Goal: Communication & Community: Share content

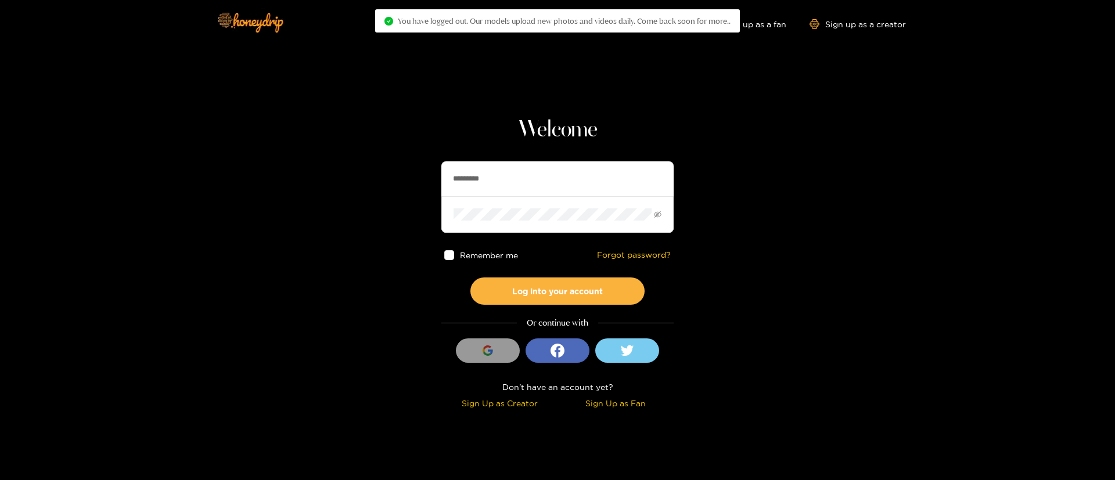
click at [579, 190] on input "*********" at bounding box center [558, 179] width 232 height 35
type input "*"
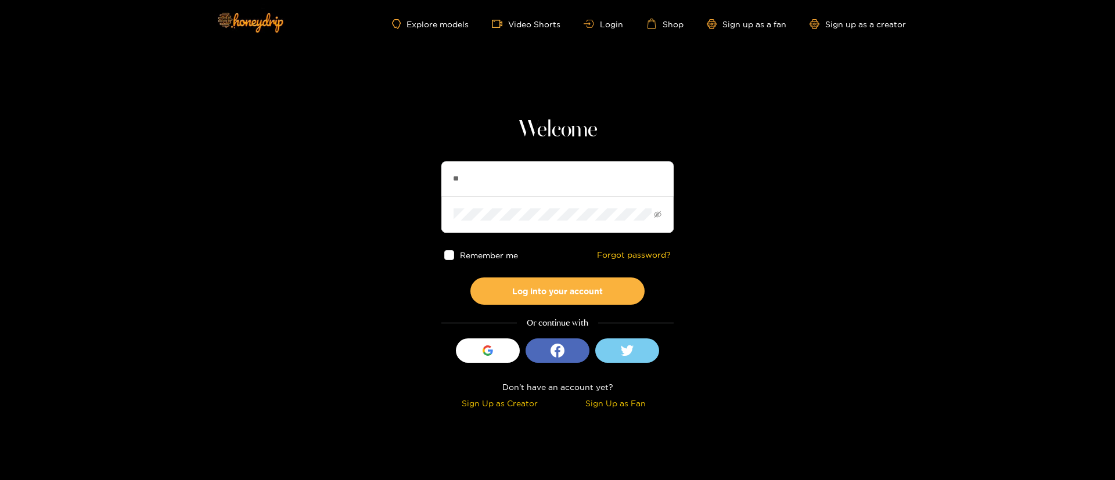
type input "*"
type input "******"
click at [583, 303] on button "Log into your account" at bounding box center [558, 291] width 174 height 27
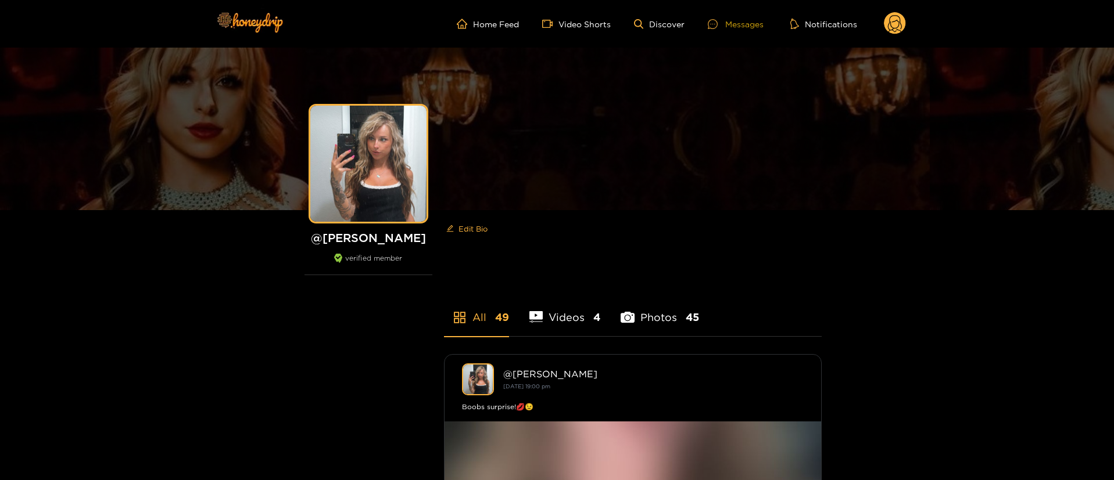
click at [747, 17] on div "Messages" at bounding box center [736, 23] width 56 height 13
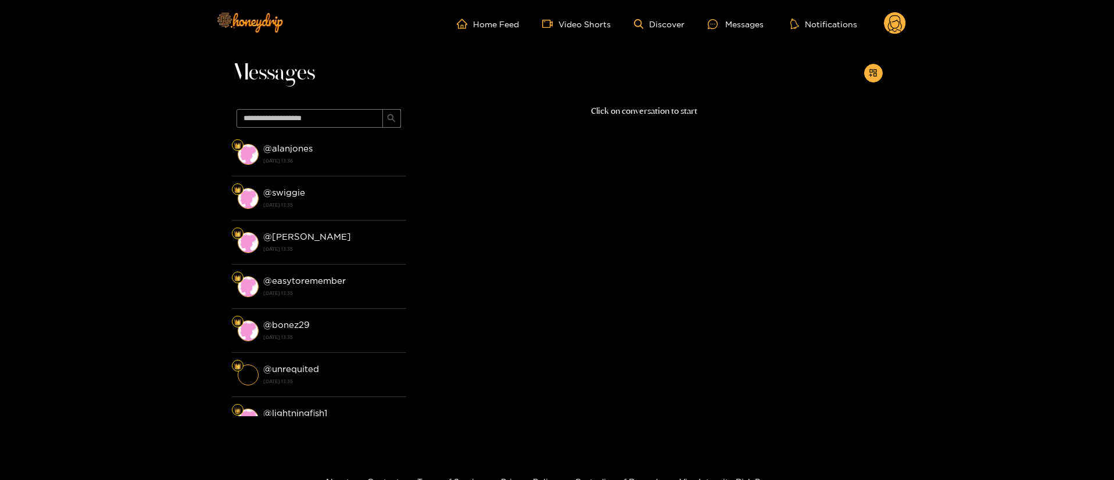
click at [895, 28] on circle at bounding box center [895, 23] width 22 height 22
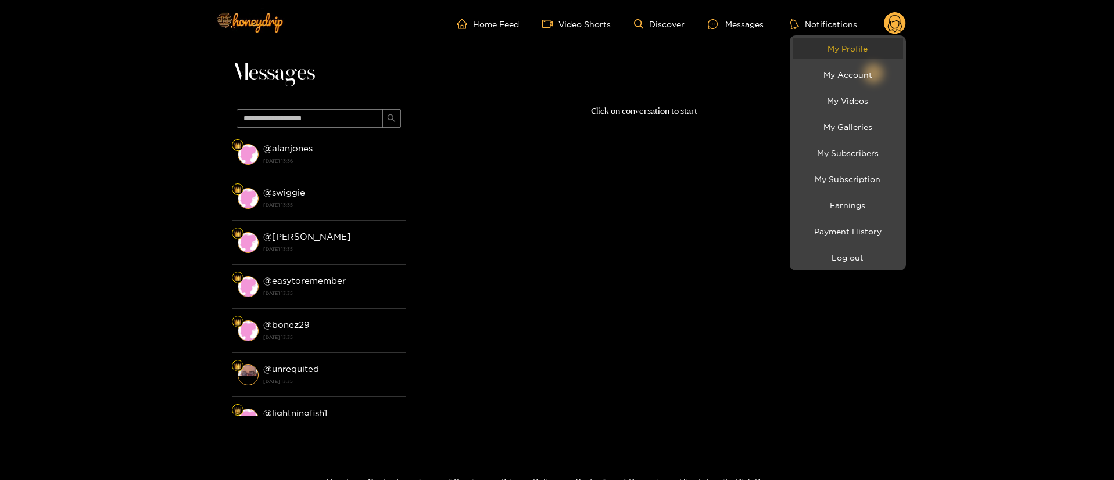
click at [878, 55] on link "My Profile" at bounding box center [847, 48] width 110 height 20
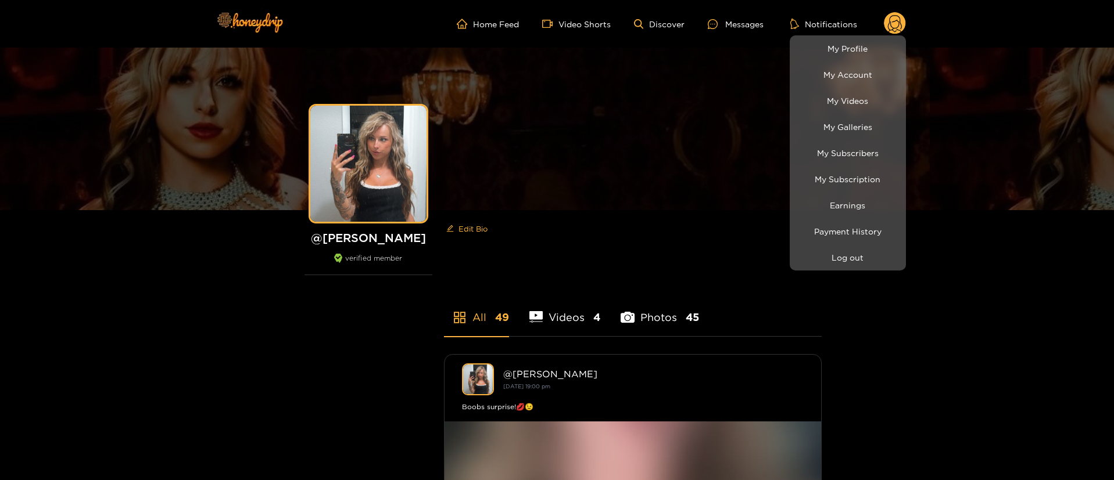
click at [753, 34] on div at bounding box center [557, 240] width 1114 height 480
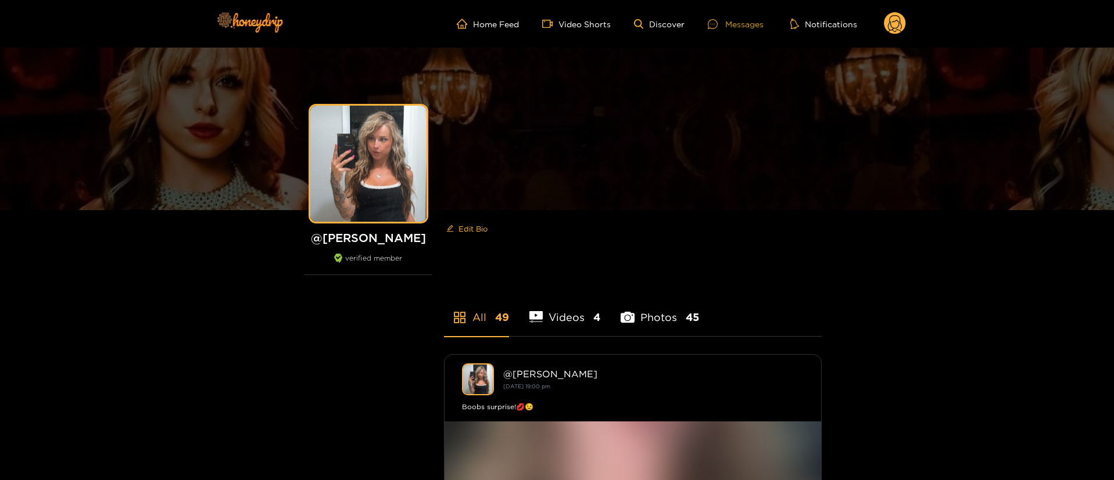
click at [749, 21] on div "Messages" at bounding box center [736, 23] width 56 height 13
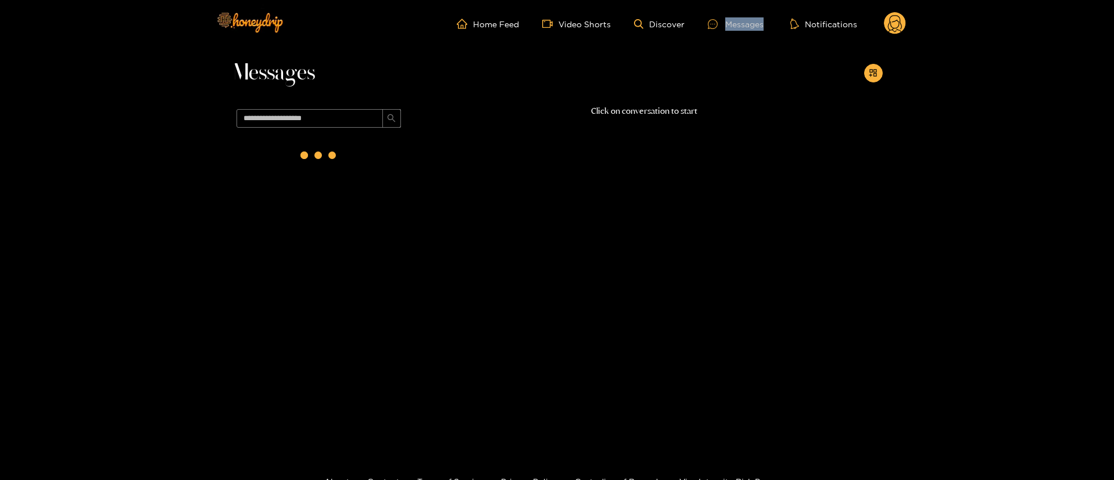
click at [749, 21] on div "Messages" at bounding box center [736, 23] width 56 height 13
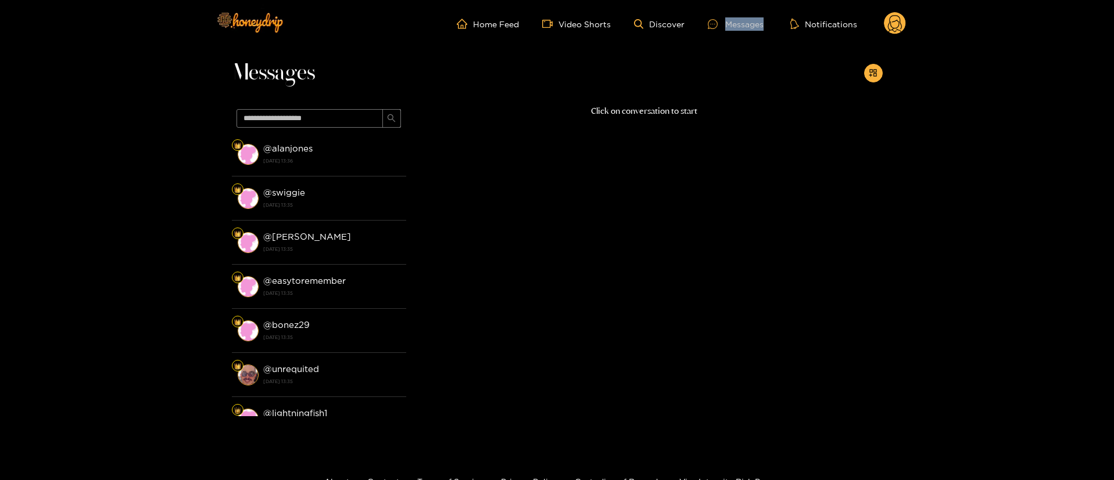
click at [744, 21] on div "Messages" at bounding box center [736, 23] width 56 height 13
click at [878, 70] on button "button" at bounding box center [873, 73] width 19 height 19
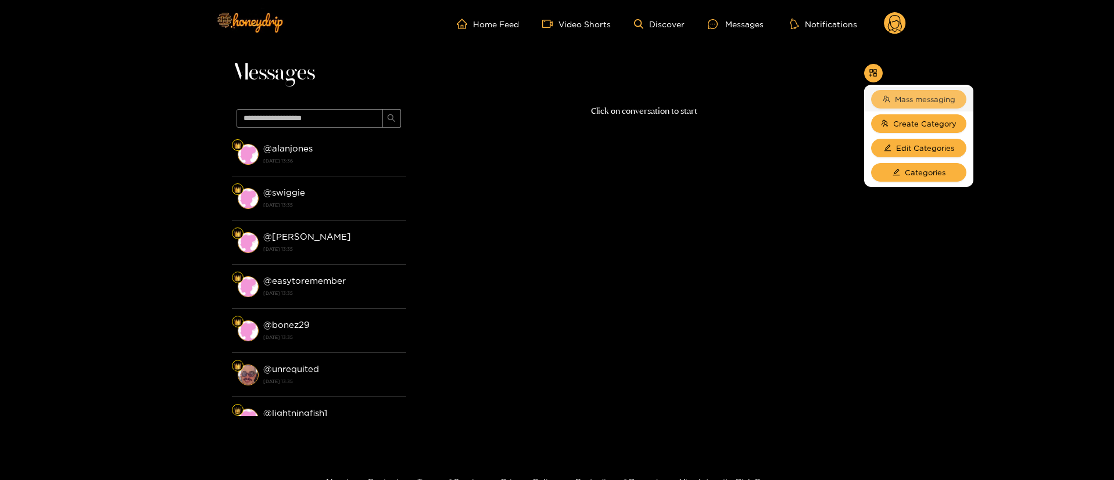
click at [898, 100] on span "Mass messaging" at bounding box center [925, 100] width 60 height 12
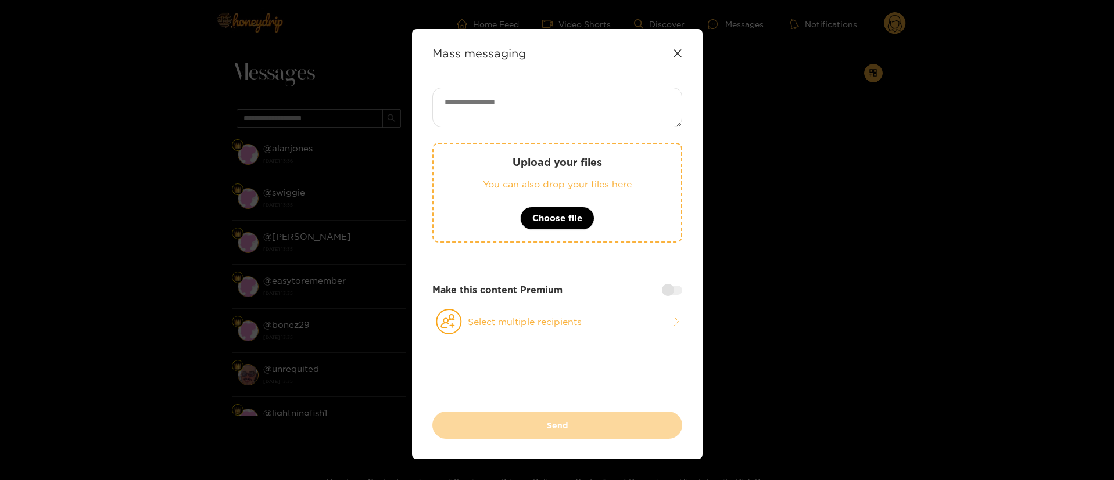
click at [604, 101] on textarea at bounding box center [557, 108] width 250 height 40
paste textarea "**********"
type textarea "**********"
click at [546, 320] on button "Select multiple recipients" at bounding box center [557, 322] width 250 height 27
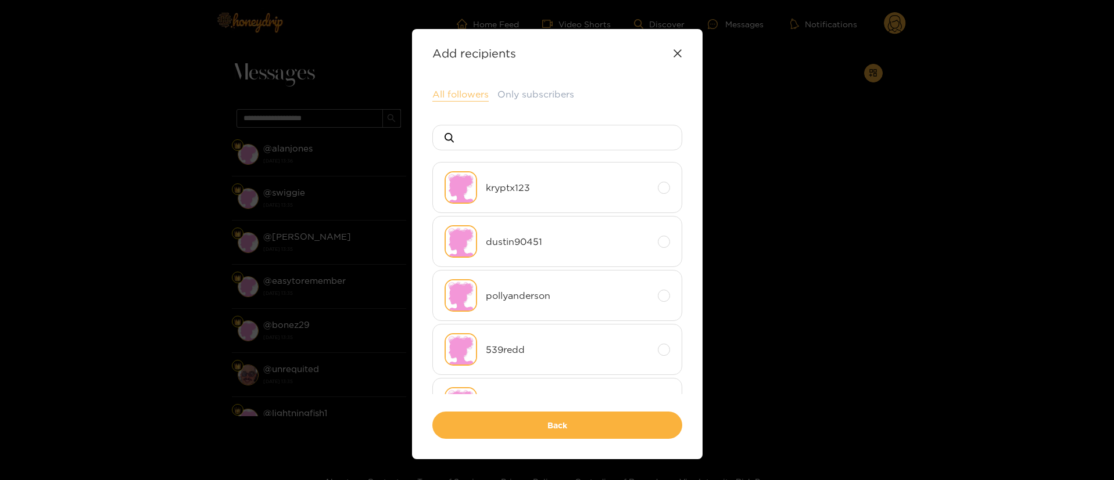
click at [477, 88] on button "All followers" at bounding box center [460, 95] width 56 height 14
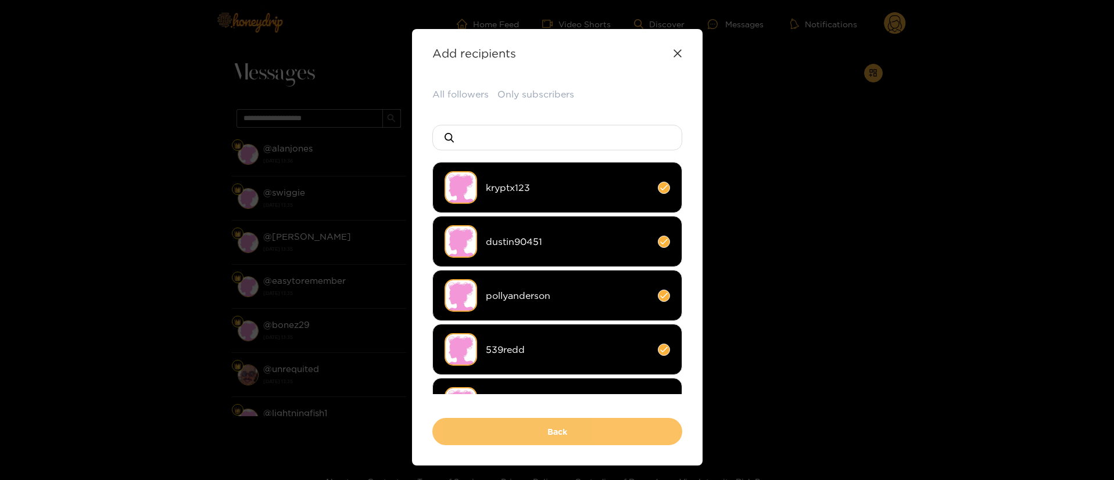
click at [575, 423] on button "Back" at bounding box center [557, 431] width 250 height 27
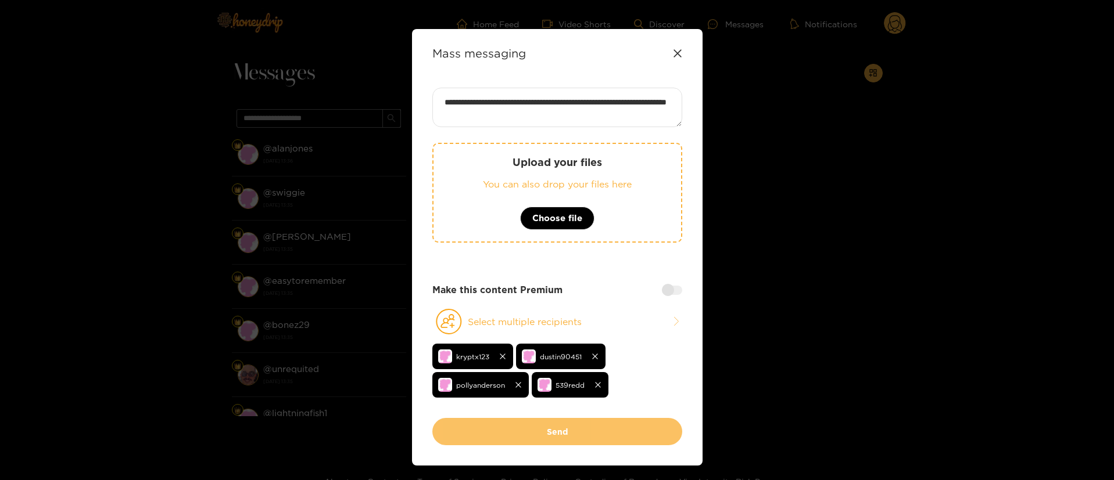
click at [575, 427] on button "Send" at bounding box center [557, 431] width 250 height 27
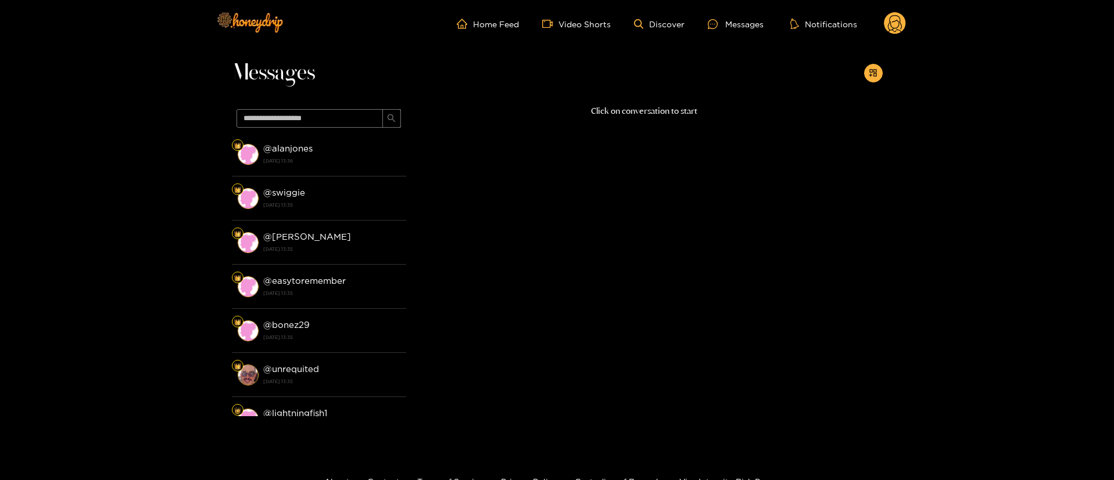
click at [900, 6] on div "Home Feed Video Shorts Discover Messages Notifications 0 videos discover messag…" at bounding box center [557, 24] width 697 height 48
click at [899, 13] on icon at bounding box center [895, 23] width 22 height 23
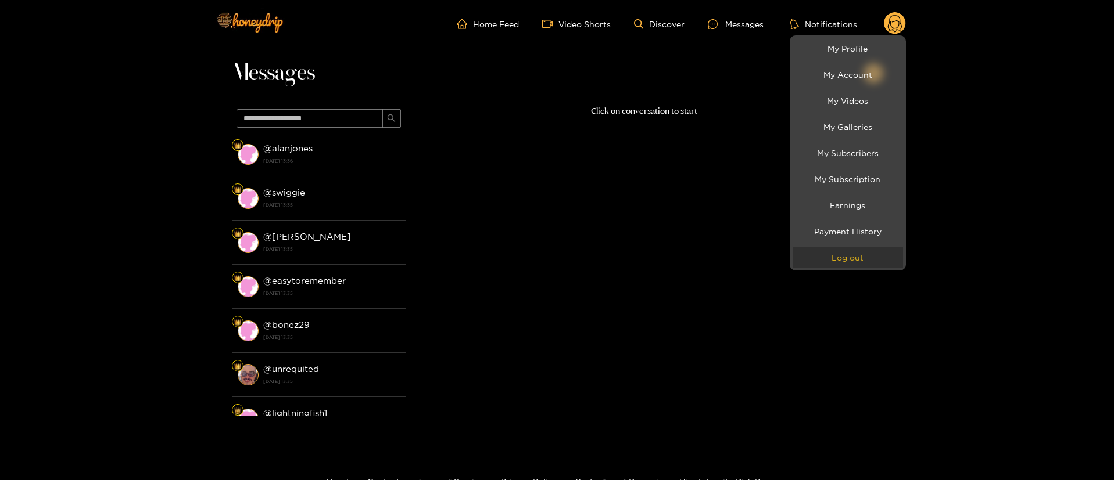
click at [849, 257] on button "Log out" at bounding box center [847, 257] width 110 height 20
